Goal: Task Accomplishment & Management: Use online tool/utility

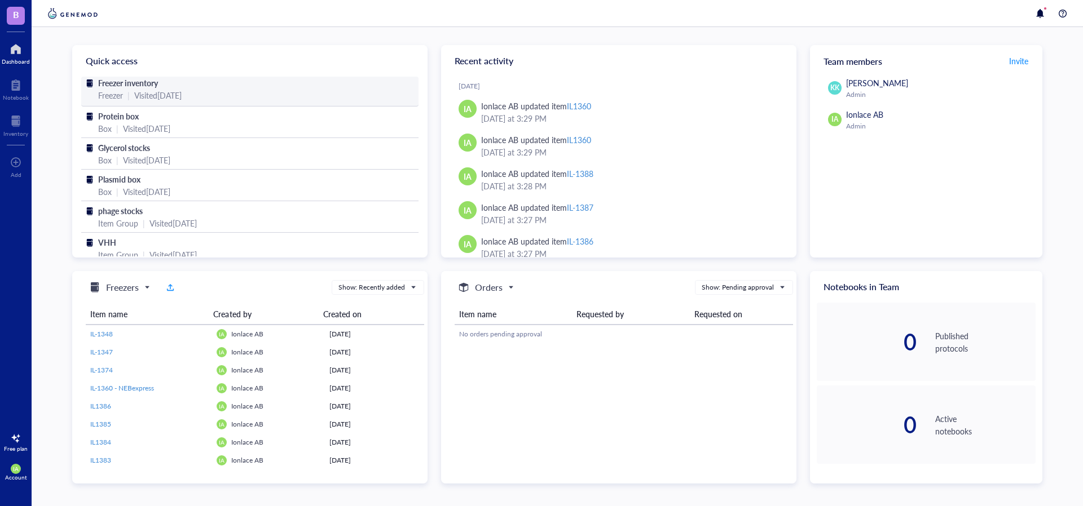
click at [134, 92] on div "Visited [DATE]" at bounding box center [157, 95] width 47 height 12
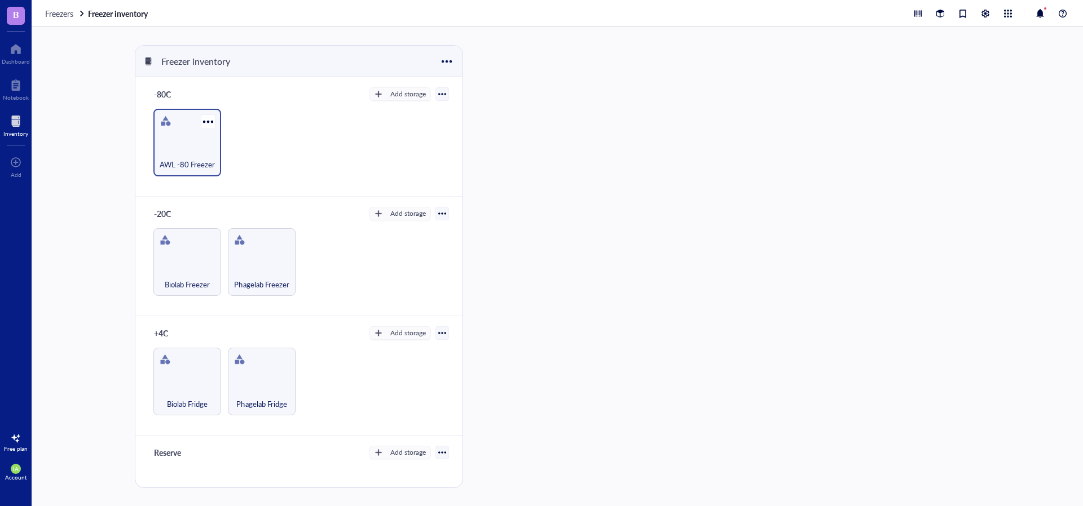
click at [191, 154] on div "AWL -80 Freezer" at bounding box center [187, 158] width 56 height 25
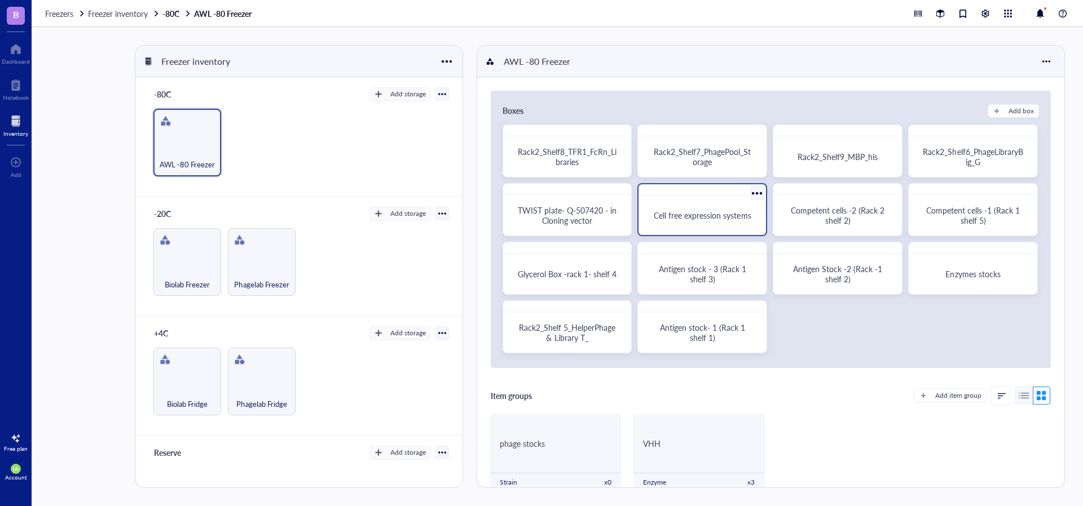
click at [689, 215] on span "Cell free expression systems" at bounding box center [701, 215] width 97 height 11
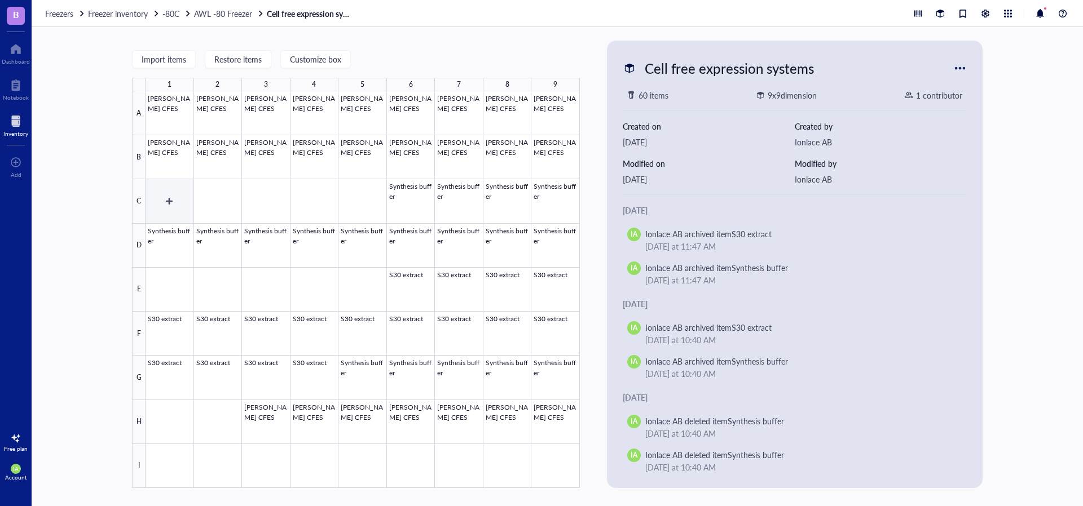
click at [175, 203] on div at bounding box center [362, 289] width 434 height 397
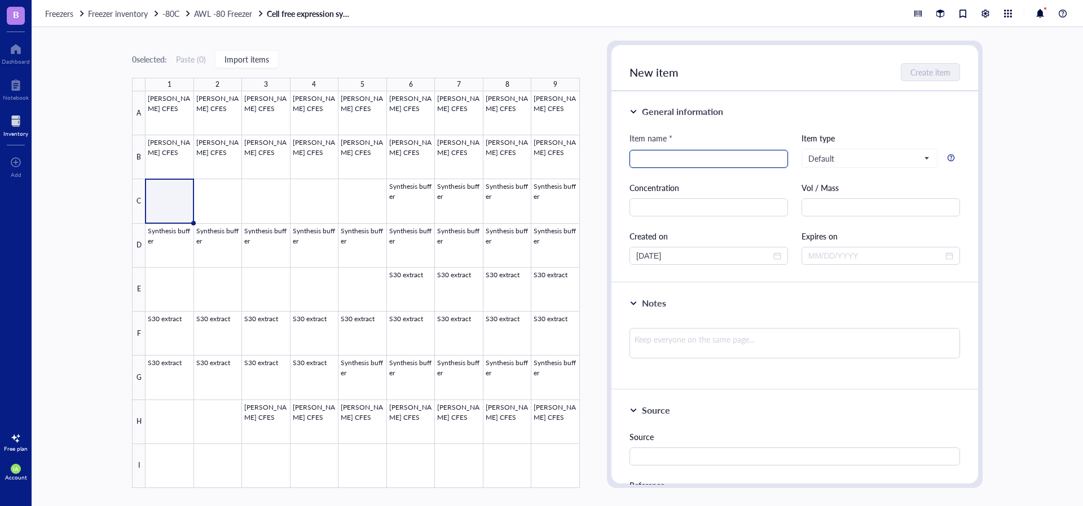
click at [697, 162] on input "search" at bounding box center [708, 159] width 145 height 17
paste input "PURExpress Solution A"
type input "PURExpress Solution A"
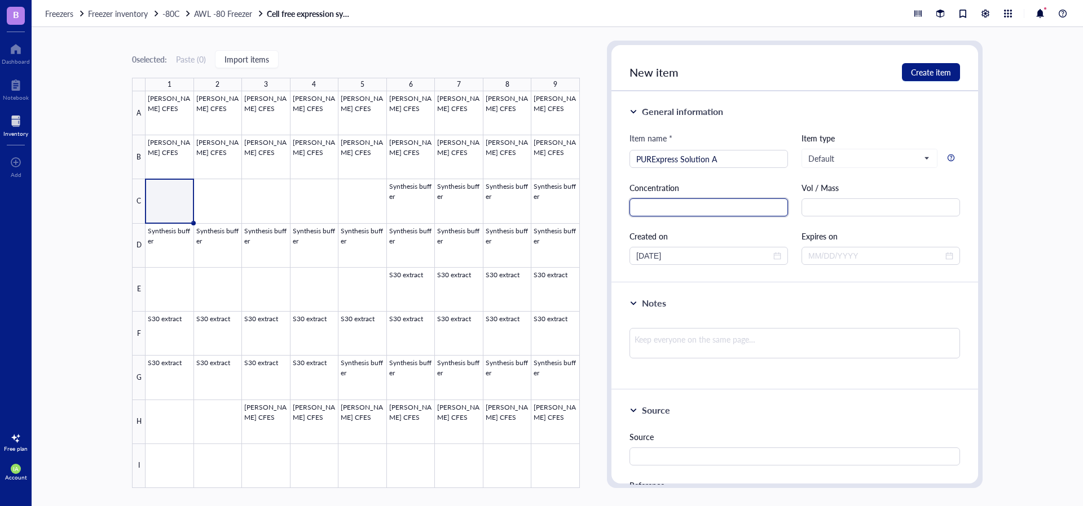
click at [693, 206] on input "text" at bounding box center [708, 207] width 158 height 18
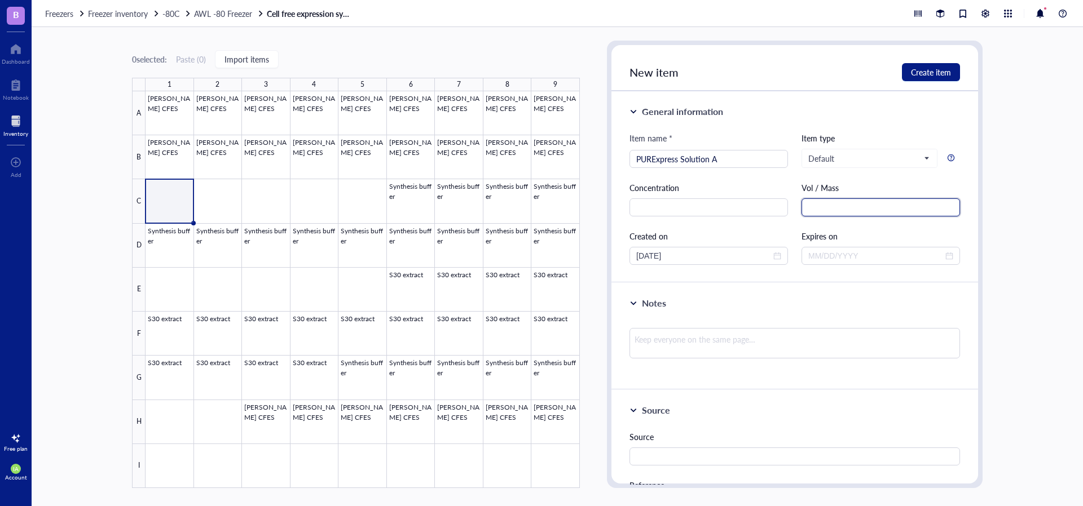
click at [816, 209] on input "text" at bounding box center [880, 207] width 158 height 18
type input "100ml"
click at [923, 73] on span "Create item" at bounding box center [931, 72] width 40 height 9
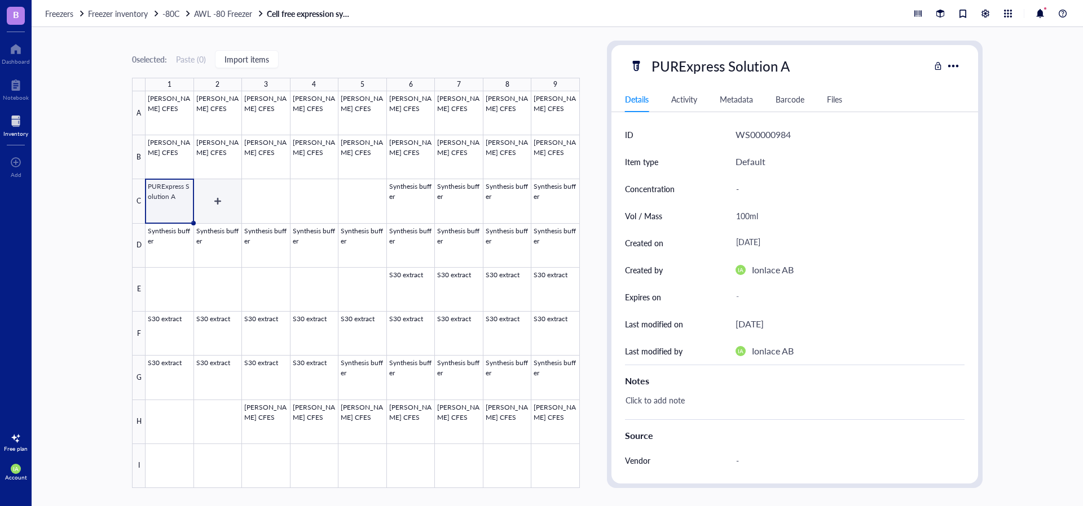
click at [221, 205] on div at bounding box center [362, 289] width 434 height 397
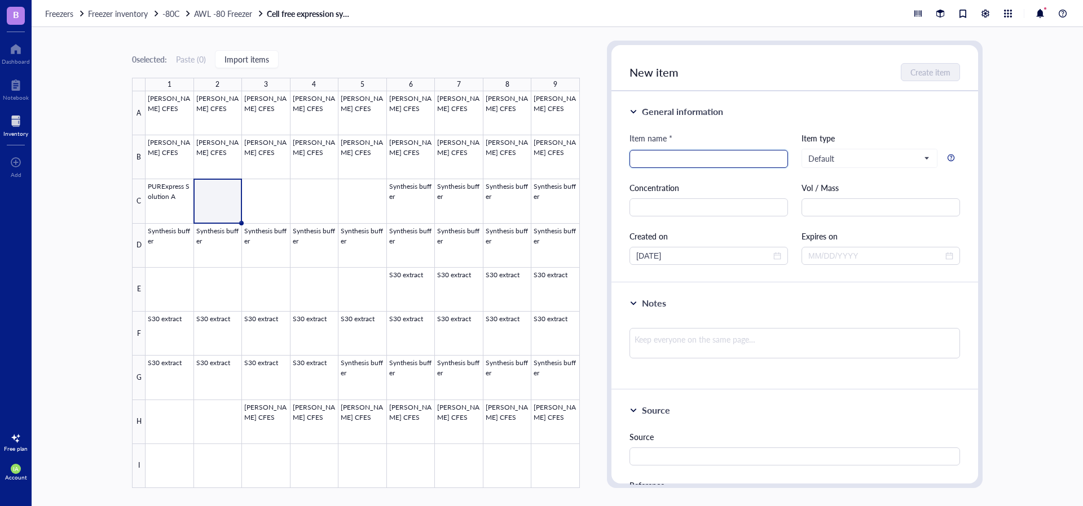
click at [723, 164] on input "search" at bounding box center [708, 159] width 145 height 17
paste input "Solution B (75 μl)"
type input "Solution B (75 μl)"
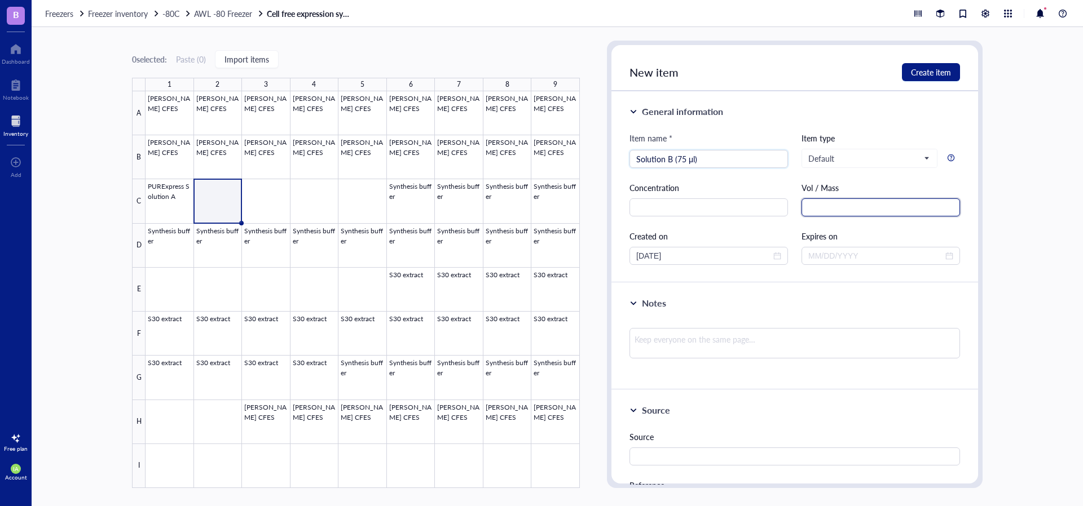
click at [837, 203] on input "text" at bounding box center [880, 207] width 158 height 18
click at [179, 200] on div at bounding box center [362, 289] width 434 height 397
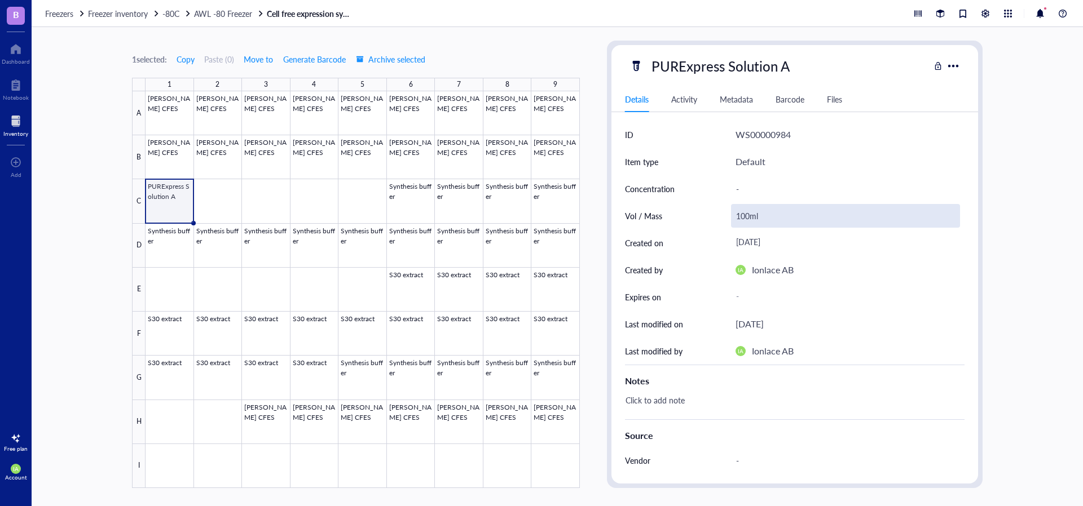
click at [788, 218] on div "100ml" at bounding box center [845, 216] width 229 height 24
type input "1"
type input "0.1ml"
click at [226, 206] on div at bounding box center [362, 289] width 434 height 397
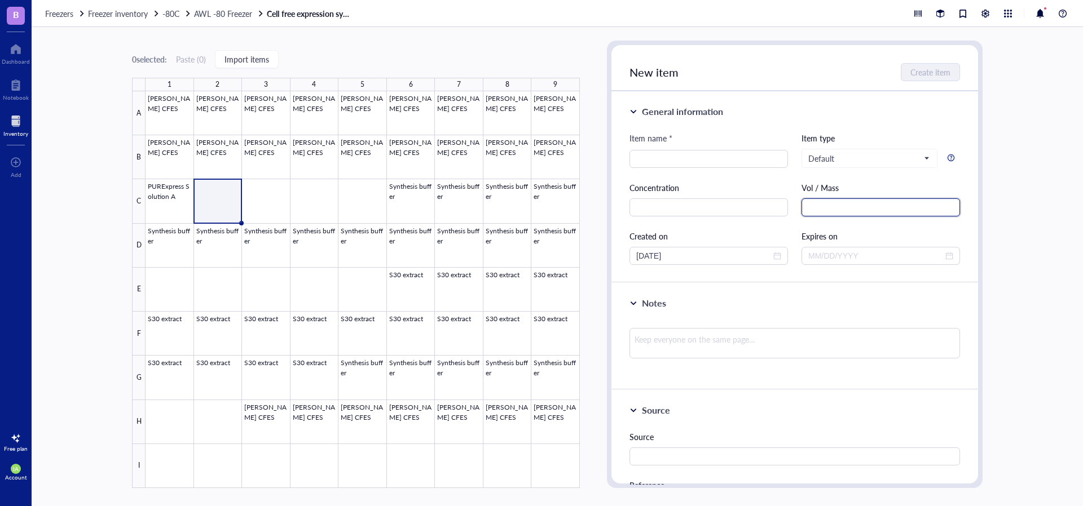
click at [809, 216] on input "text" at bounding box center [880, 207] width 158 height 18
paste input "0.075 ml"
type input "0.075 ml"
click at [685, 155] on input "search" at bounding box center [708, 159] width 145 height 17
paste input "Solution B (75 μl)"
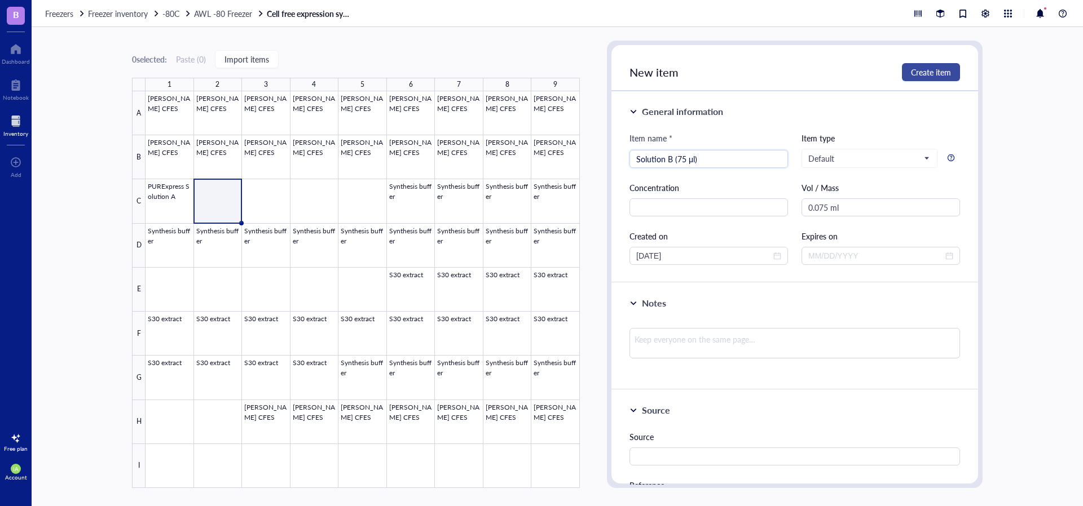
type input "Solution B (75 μl)"
click at [917, 70] on span "Create item" at bounding box center [931, 72] width 40 height 9
click at [267, 204] on div at bounding box center [362, 289] width 434 height 397
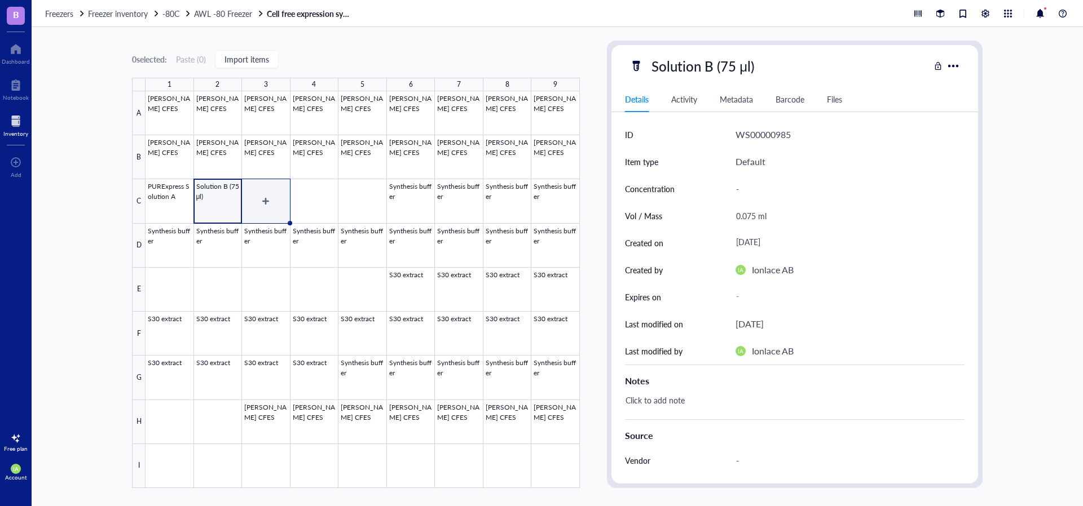
click at [264, 210] on div at bounding box center [362, 289] width 434 height 397
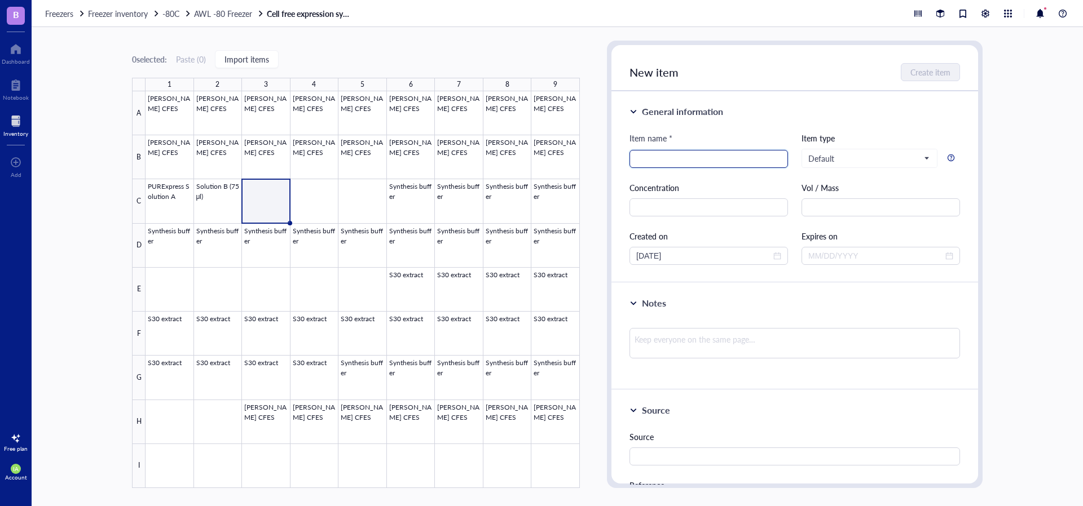
click at [682, 156] on input "search" at bounding box center [708, 159] width 145 height 17
paste input "PURExpress Control DHFR Plasmid"
type input "PURExpress Control DHFR Plasmid"
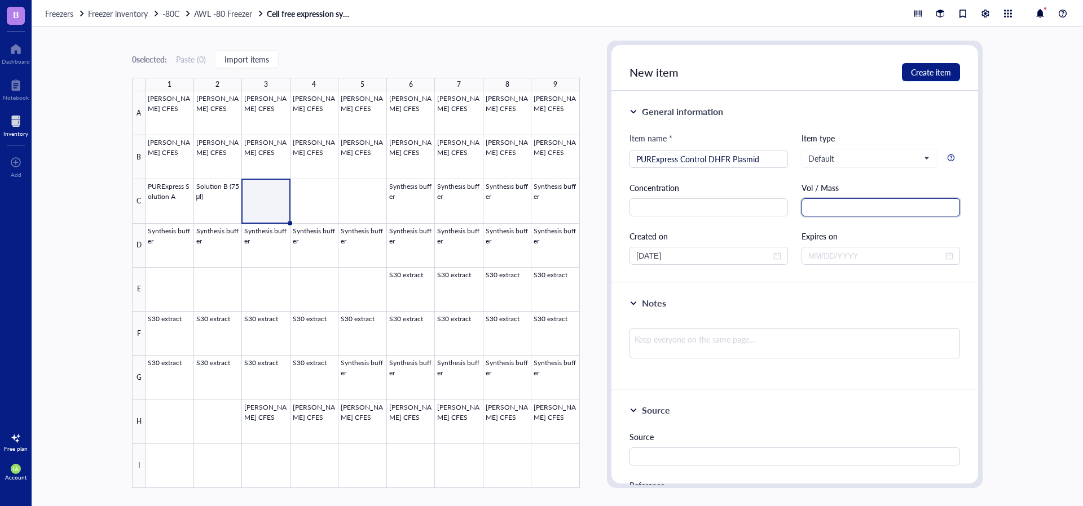
click at [812, 208] on input "text" at bounding box center [880, 207] width 158 height 18
paste input "0.01 ml"
type input "0.01 ml"
click at [942, 70] on span "Create item" at bounding box center [931, 72] width 40 height 9
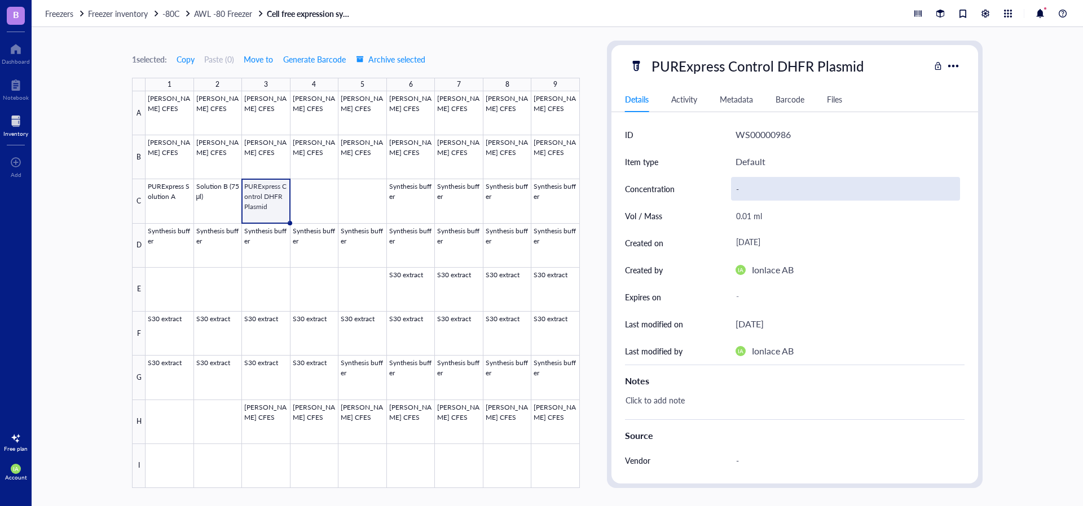
click at [747, 191] on div "-" at bounding box center [845, 189] width 229 height 24
type input "125 ng/µl"
click at [171, 15] on span "-80C" at bounding box center [170, 13] width 17 height 11
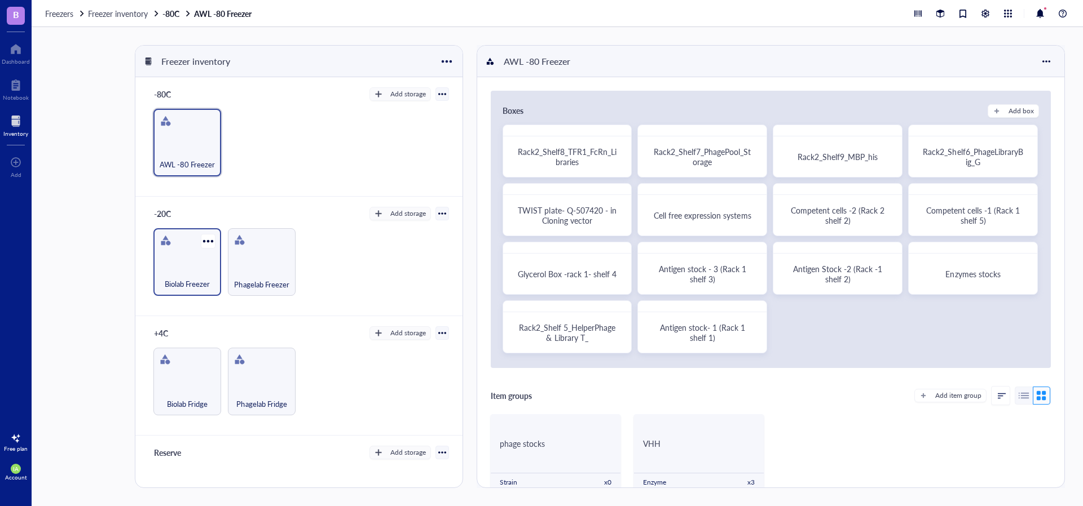
click at [183, 255] on div "Biolab Freezer" at bounding box center [187, 262] width 68 height 68
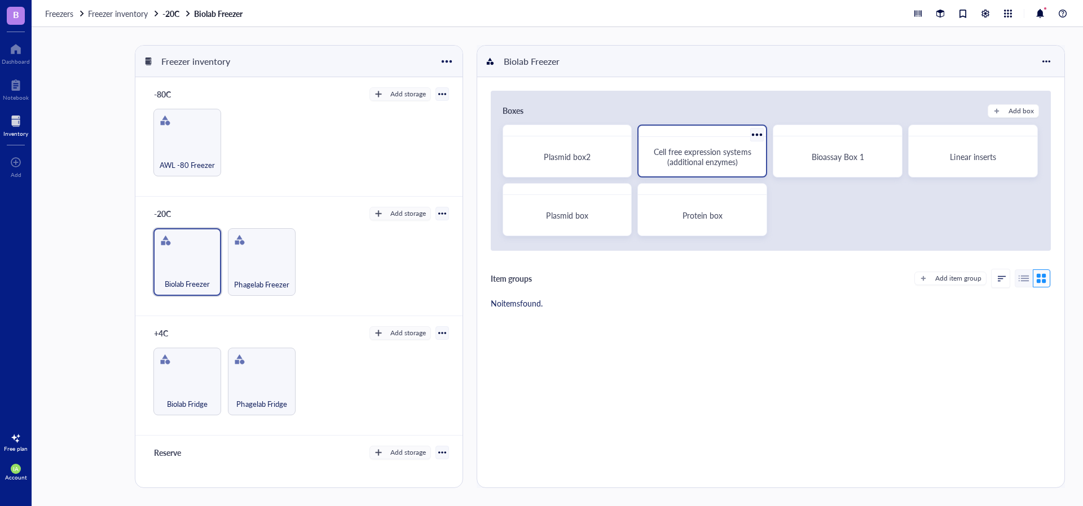
click at [690, 160] on span "Cell free expression systems (additional enzymes)" at bounding box center [702, 156] width 99 height 21
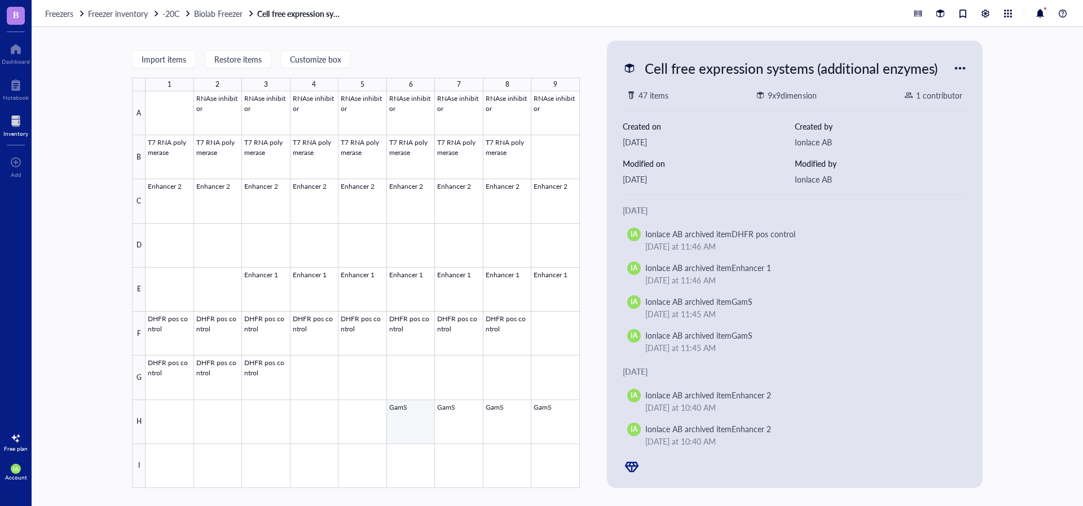
click at [408, 422] on div at bounding box center [362, 289] width 434 height 397
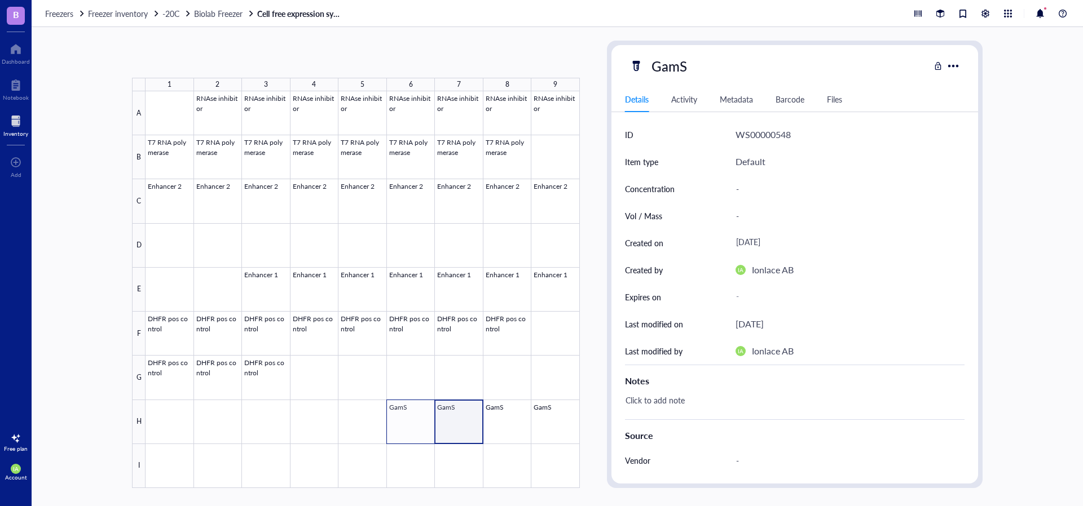
drag, startPoint x: 449, startPoint y: 426, endPoint x: 407, endPoint y: 428, distance: 42.9
click at [407, 428] on div at bounding box center [362, 289] width 434 height 397
click at [317, 422] on div at bounding box center [362, 289] width 434 height 397
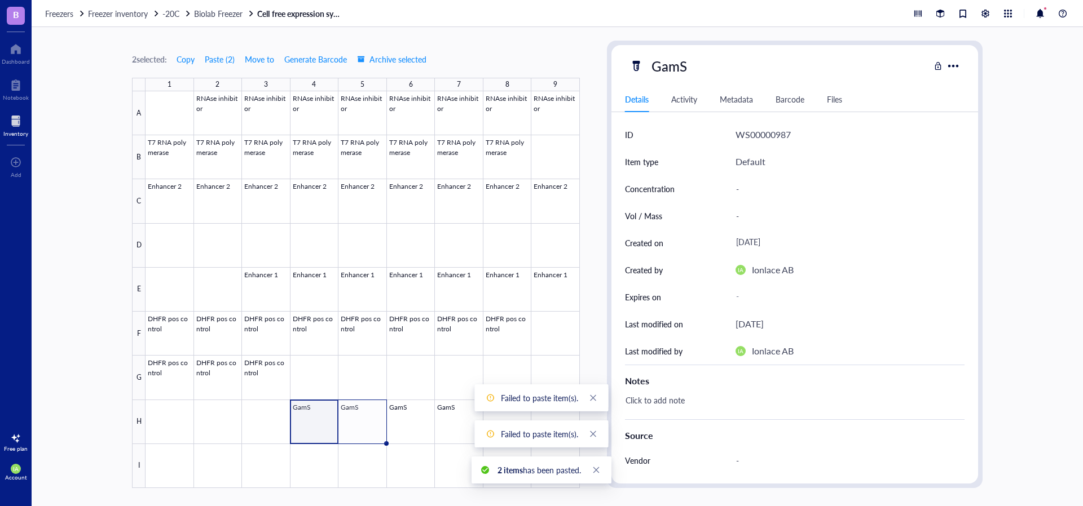
click at [1028, 282] on div "2 selected: Copy Paste ( 2 ) Move to Generate Barcode Archive selected 1 2 3 4 …" at bounding box center [557, 266] width 1051 height 479
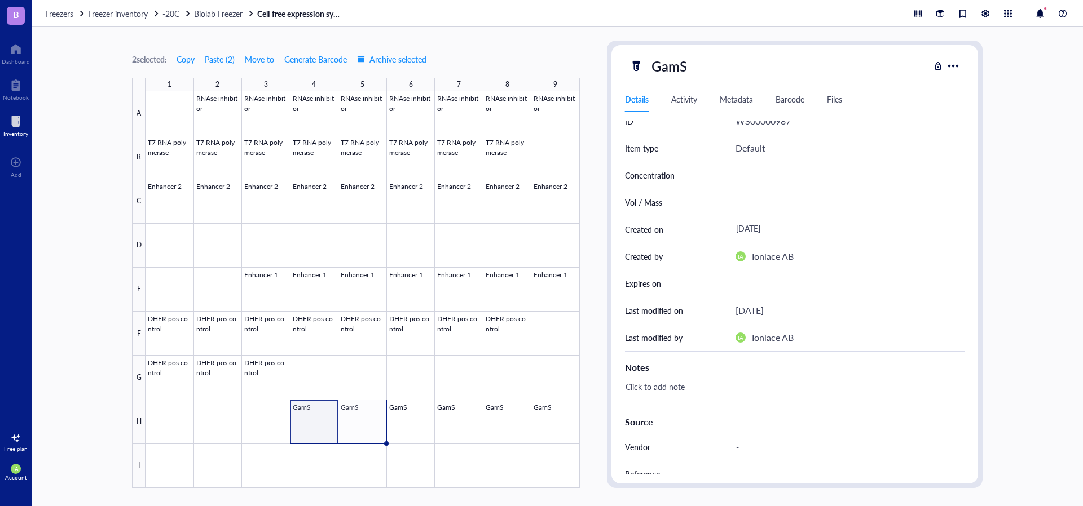
scroll to position [13, 0]
click at [315, 421] on div at bounding box center [362, 289] width 434 height 397
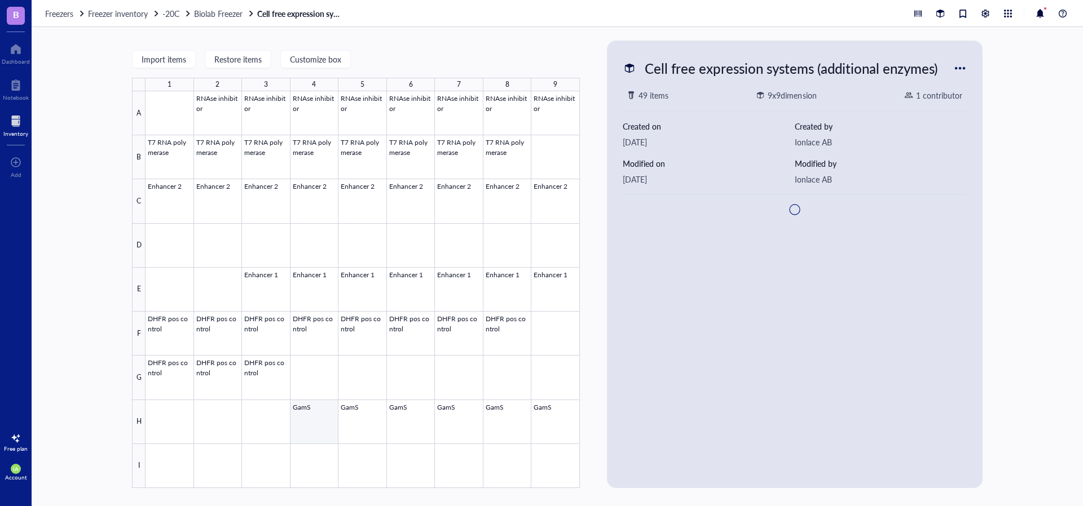
click at [315, 421] on div at bounding box center [362, 289] width 434 height 397
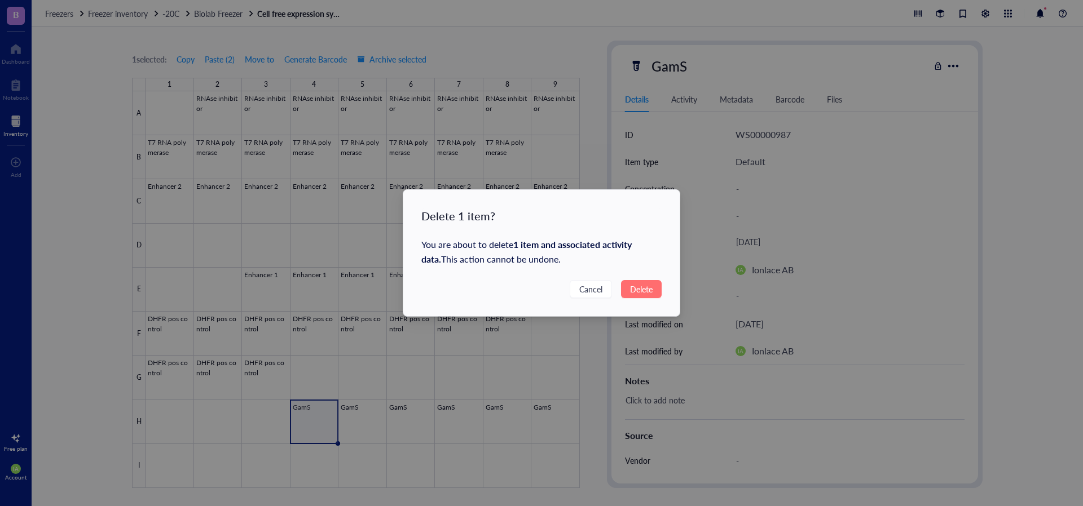
click at [648, 286] on span "Delete" at bounding box center [641, 289] width 23 height 12
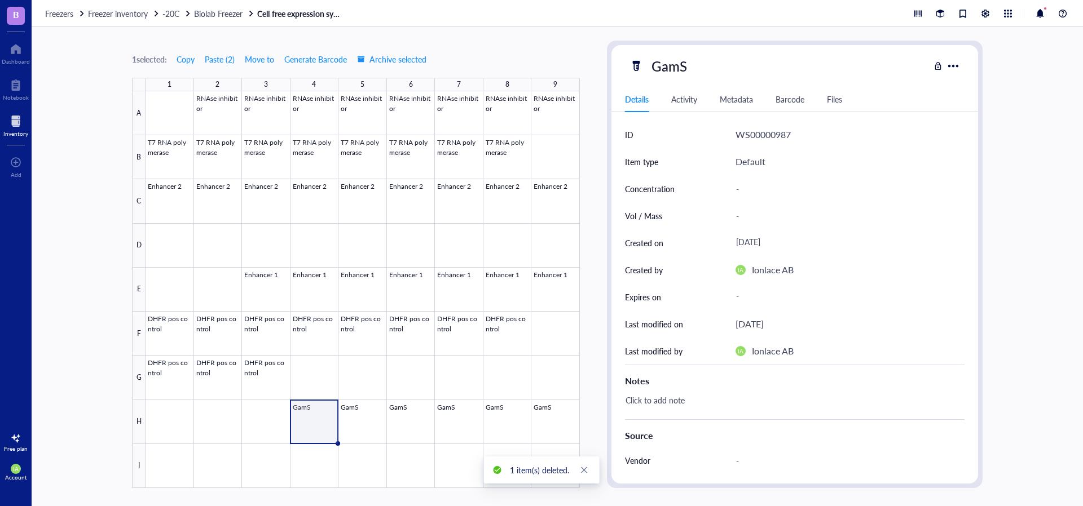
click at [652, 290] on div "Delete 1 item? You are about to delete 1 item and associated activity data . Th…" at bounding box center [541, 253] width 1083 height 506
